Goal: Task Accomplishment & Management: Complete application form

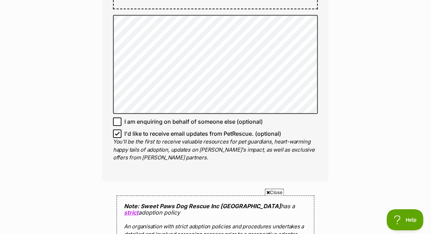
scroll to position [524, 0]
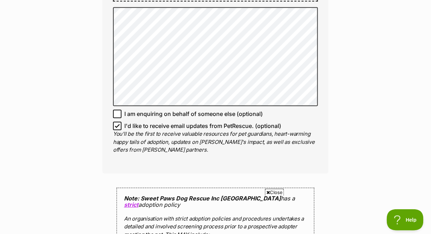
click at [115, 123] on icon at bounding box center [117, 125] width 5 height 5
click at [115, 122] on input "I'd like to receive email updates from PetRescue. (optional)" at bounding box center [117, 126] width 8 height 8
checkbox input "false"
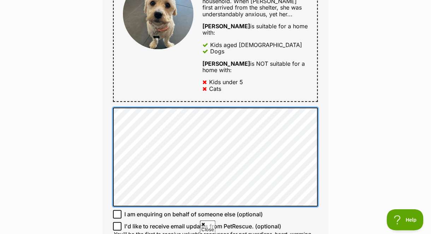
scroll to position [0, 0]
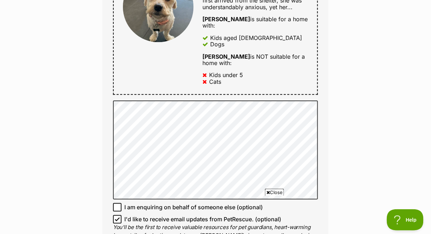
click at [117, 198] on div "Close" at bounding box center [215, 214] width 343 height 39
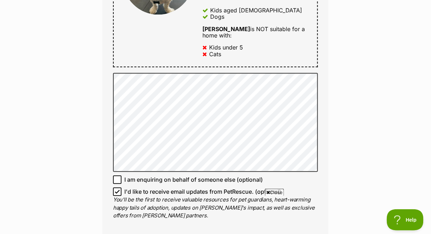
scroll to position [464, 0]
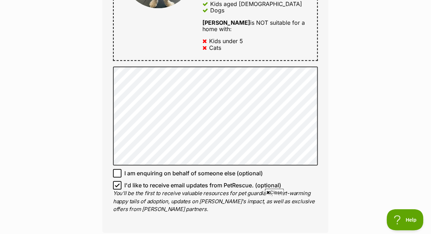
click at [270, 189] on span "Close" at bounding box center [274, 192] width 19 height 7
click at [116, 183] on icon at bounding box center [117, 185] width 5 height 5
click at [116, 181] on input "I'd like to receive email updates from PetRescue. (optional)" at bounding box center [117, 185] width 8 height 8
checkbox input "false"
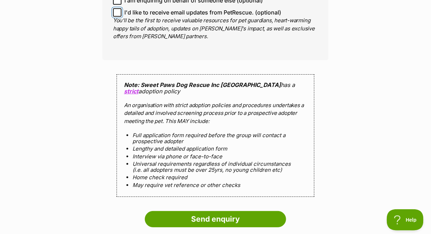
scroll to position [661, 0]
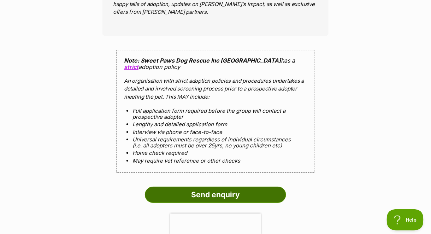
click at [214, 187] on input "Send enquiry" at bounding box center [215, 195] width 141 height 16
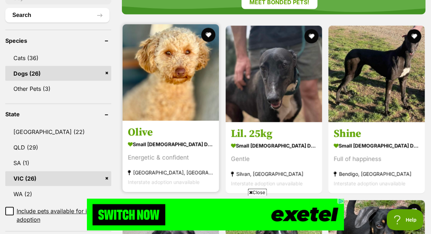
click at [174, 48] on img at bounding box center [171, 72] width 97 height 97
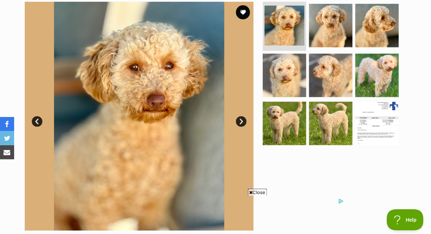
click at [242, 120] on link "Next" at bounding box center [241, 121] width 11 height 11
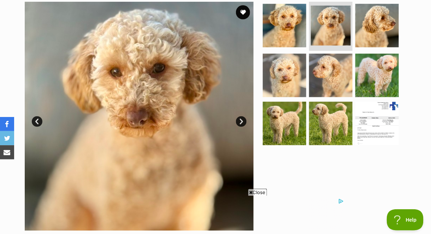
click at [243, 123] on link "Next" at bounding box center [241, 121] width 11 height 11
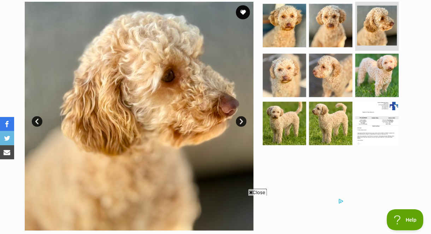
click at [243, 123] on link "Next" at bounding box center [241, 121] width 11 height 11
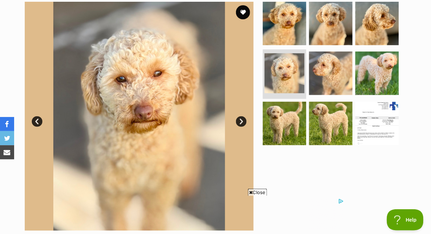
click at [243, 123] on link "Next" at bounding box center [241, 121] width 11 height 11
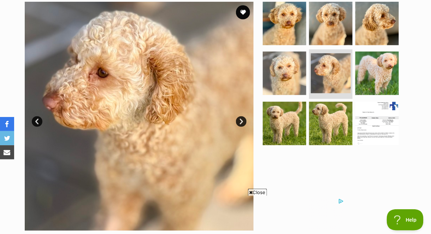
click at [243, 123] on link "Next" at bounding box center [241, 121] width 11 height 11
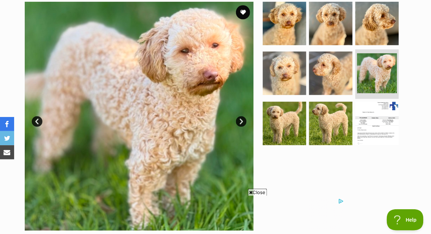
click at [243, 123] on link "Next" at bounding box center [241, 121] width 11 height 11
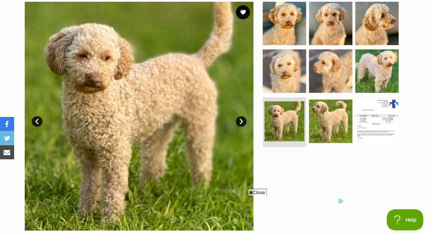
click at [239, 120] on link "Next" at bounding box center [241, 121] width 11 height 11
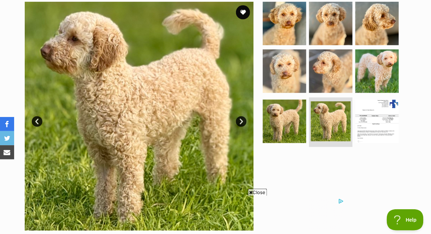
click at [239, 120] on link "Next" at bounding box center [241, 121] width 11 height 11
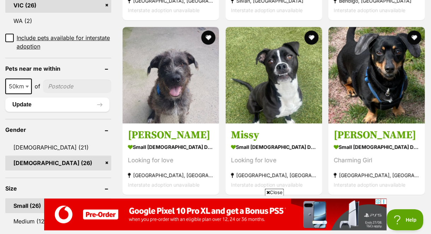
scroll to position [488, 0]
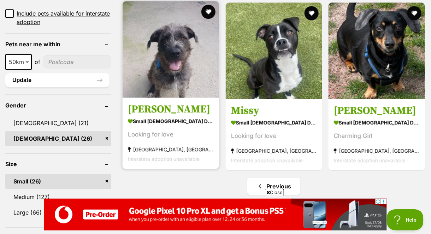
click at [150, 103] on h3 "[PERSON_NAME]" at bounding box center [171, 109] width 86 height 13
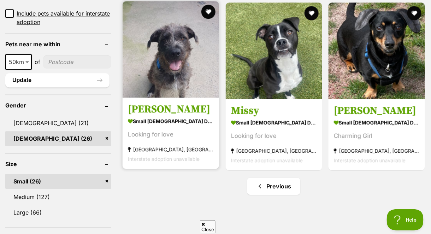
scroll to position [0, 0]
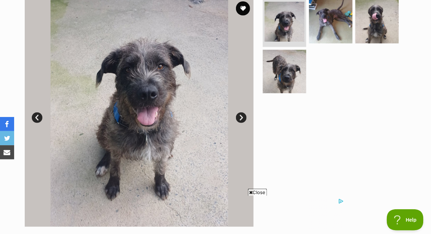
scroll to position [167, 0]
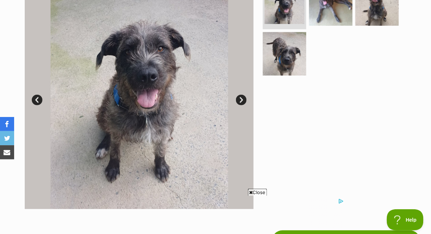
click at [241, 100] on link "Next" at bounding box center [241, 100] width 11 height 11
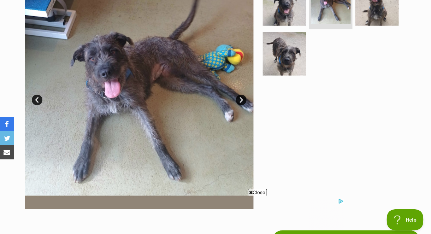
click at [240, 100] on link "Next" at bounding box center [241, 100] width 11 height 11
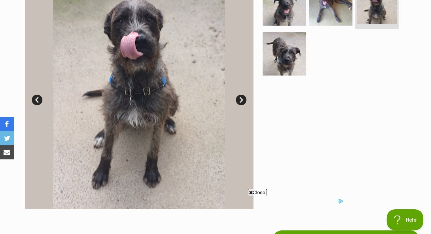
click at [240, 100] on link "Next" at bounding box center [241, 100] width 11 height 11
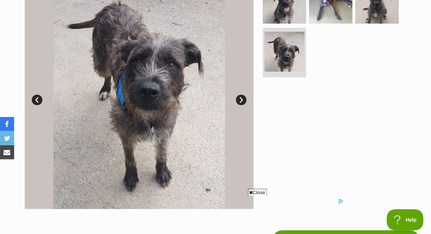
click at [240, 100] on link "Next" at bounding box center [241, 100] width 11 height 11
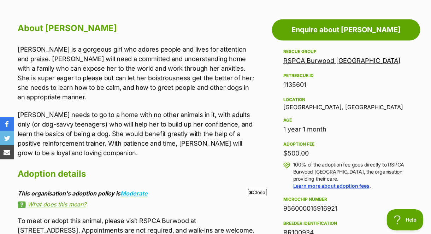
scroll to position [0, 0]
